Goal: Find specific page/section: Find specific page/section

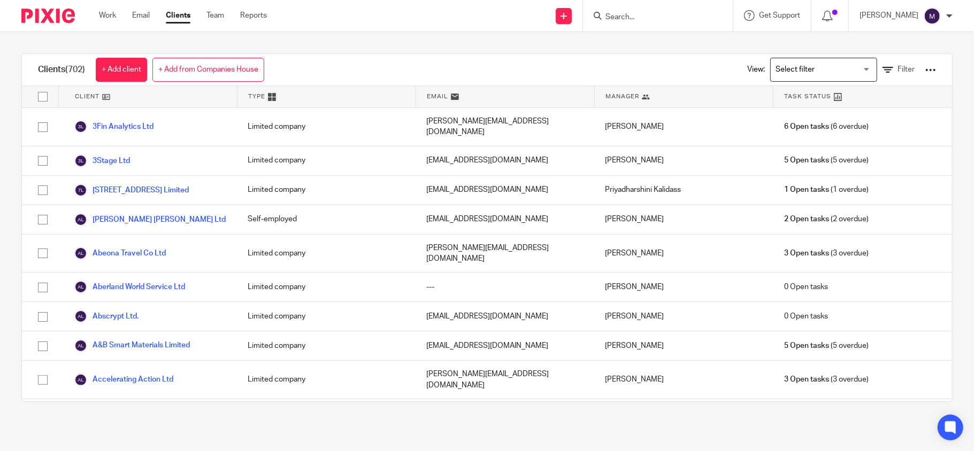
click at [796, 62] on input "Search for option" at bounding box center [821, 69] width 99 height 19
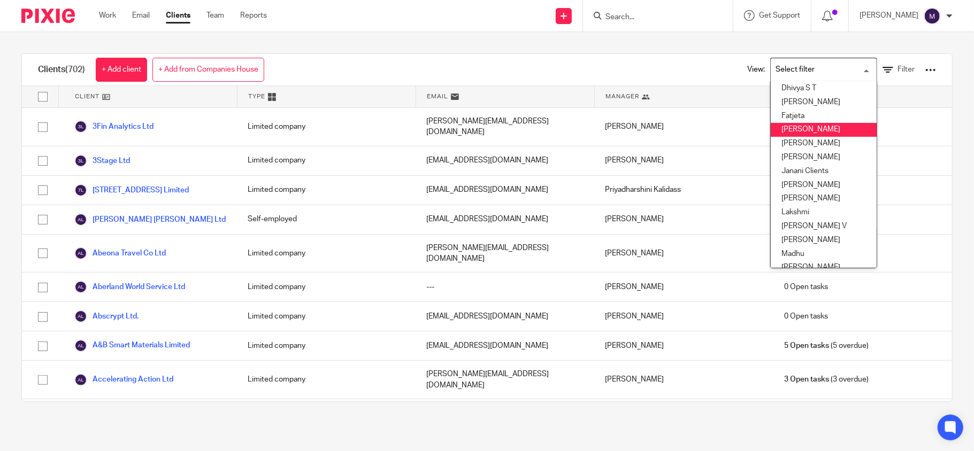
scroll to position [142, 0]
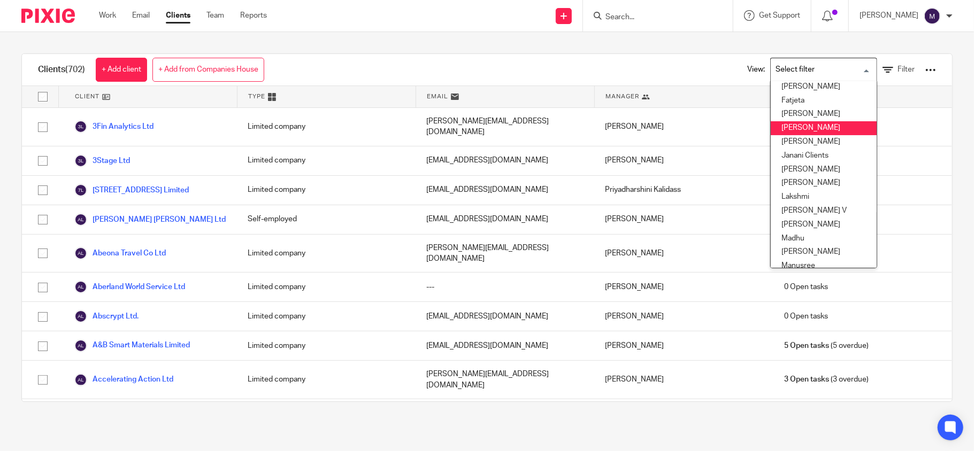
click at [792, 122] on li "[PERSON_NAME]" at bounding box center [824, 128] width 106 height 14
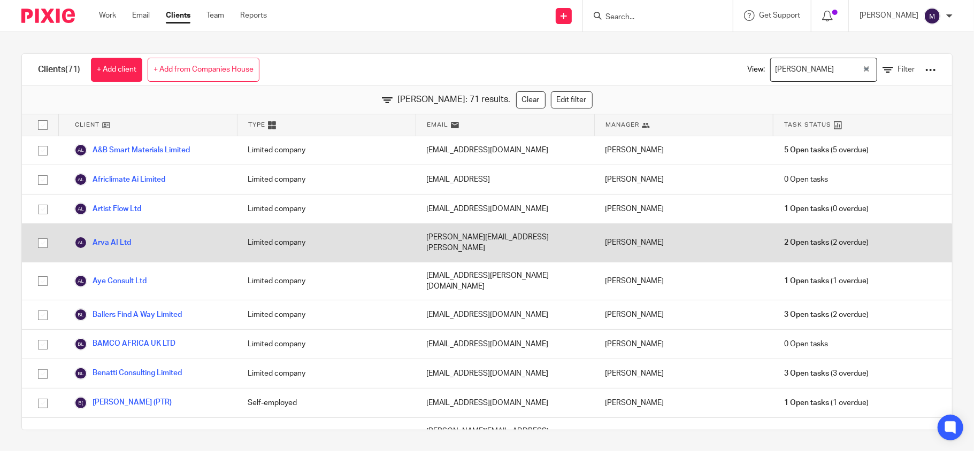
scroll to position [0, 0]
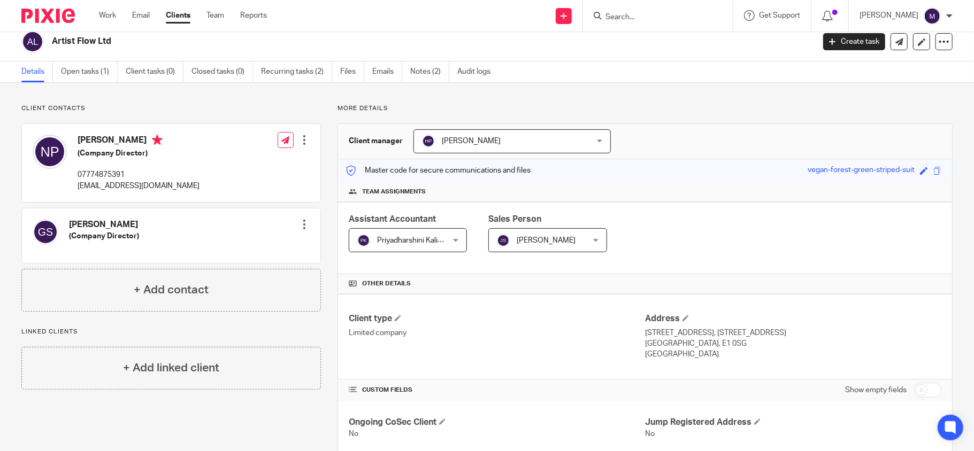
scroll to position [152, 0]
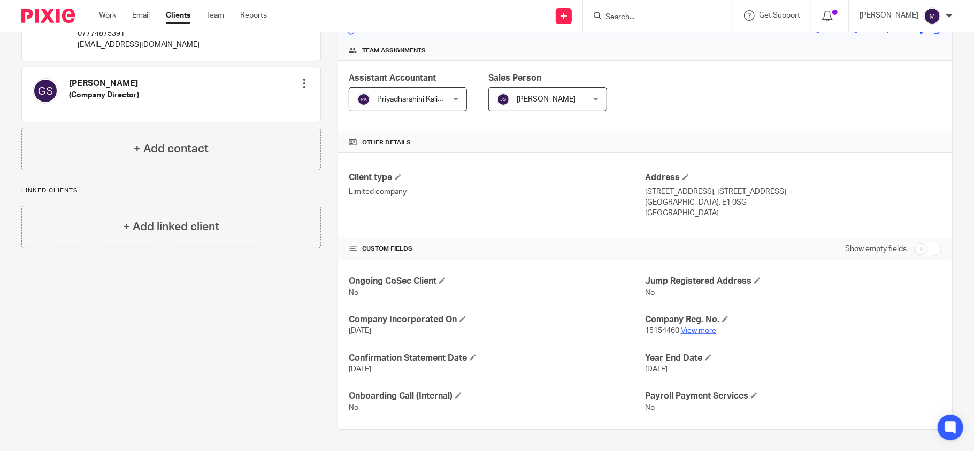
click at [694, 332] on link "View more" at bounding box center [698, 330] width 35 height 7
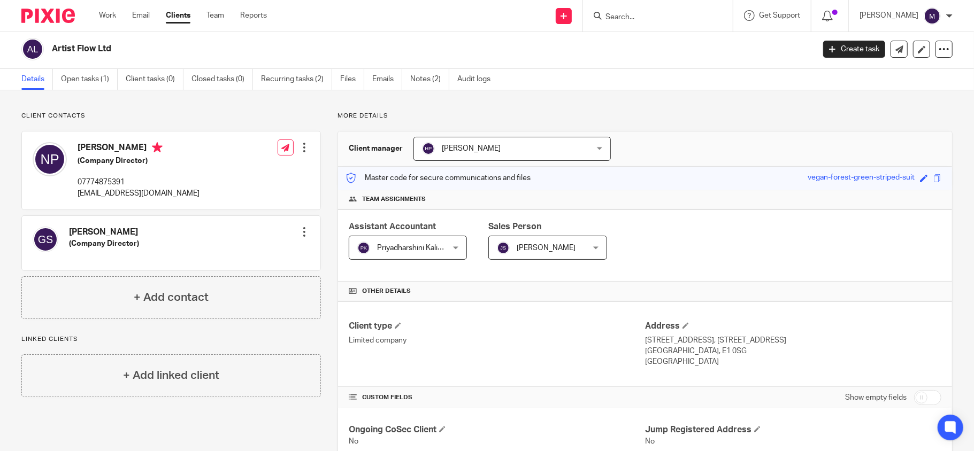
scroll to position [0, 0]
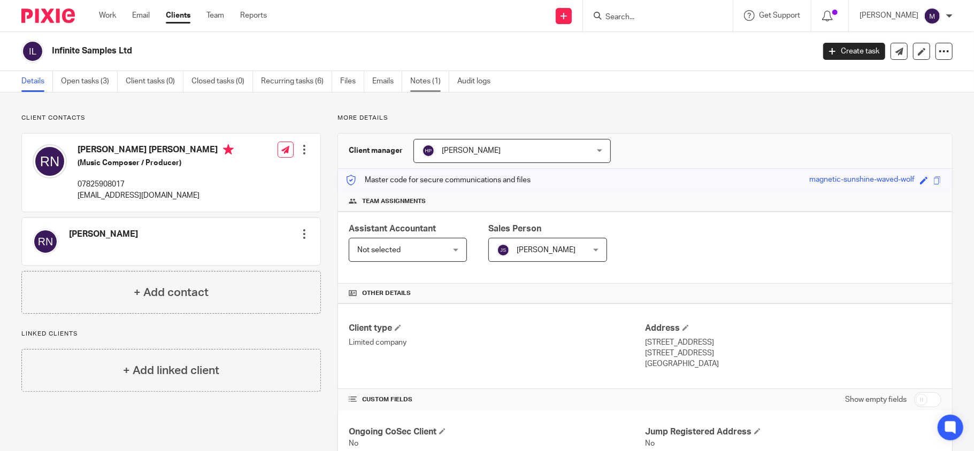
click at [428, 86] on link "Notes (1)" at bounding box center [429, 81] width 39 height 21
